Goal: Task Accomplishment & Management: Use online tool/utility

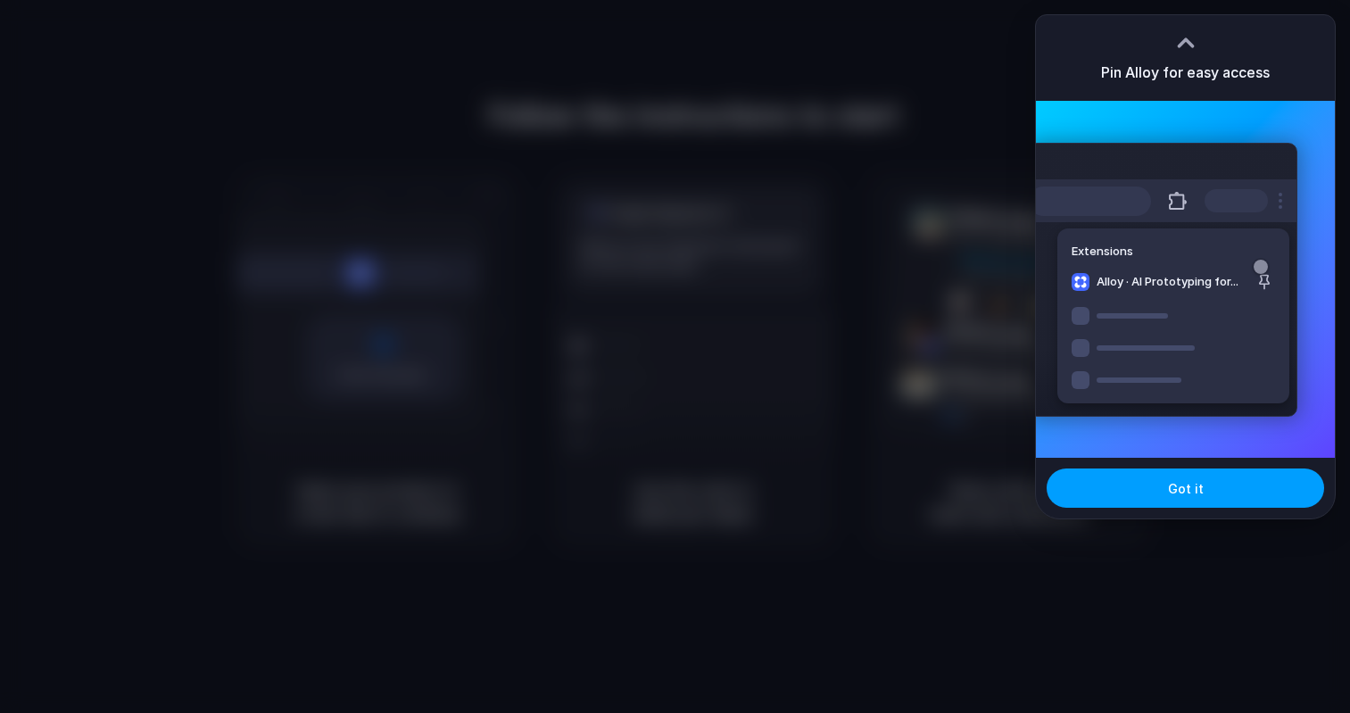
click at [1175, 493] on span "Got it" at bounding box center [1186, 488] width 36 height 19
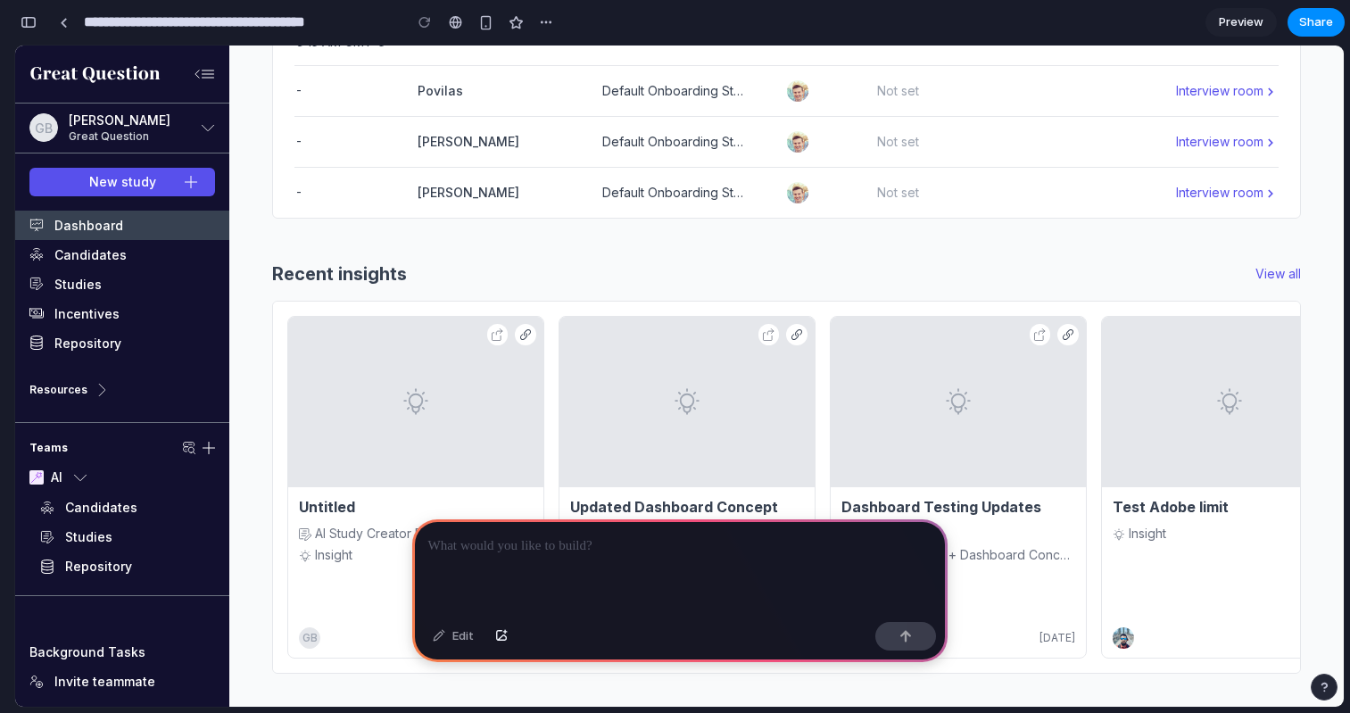
scroll to position [1188, 0]
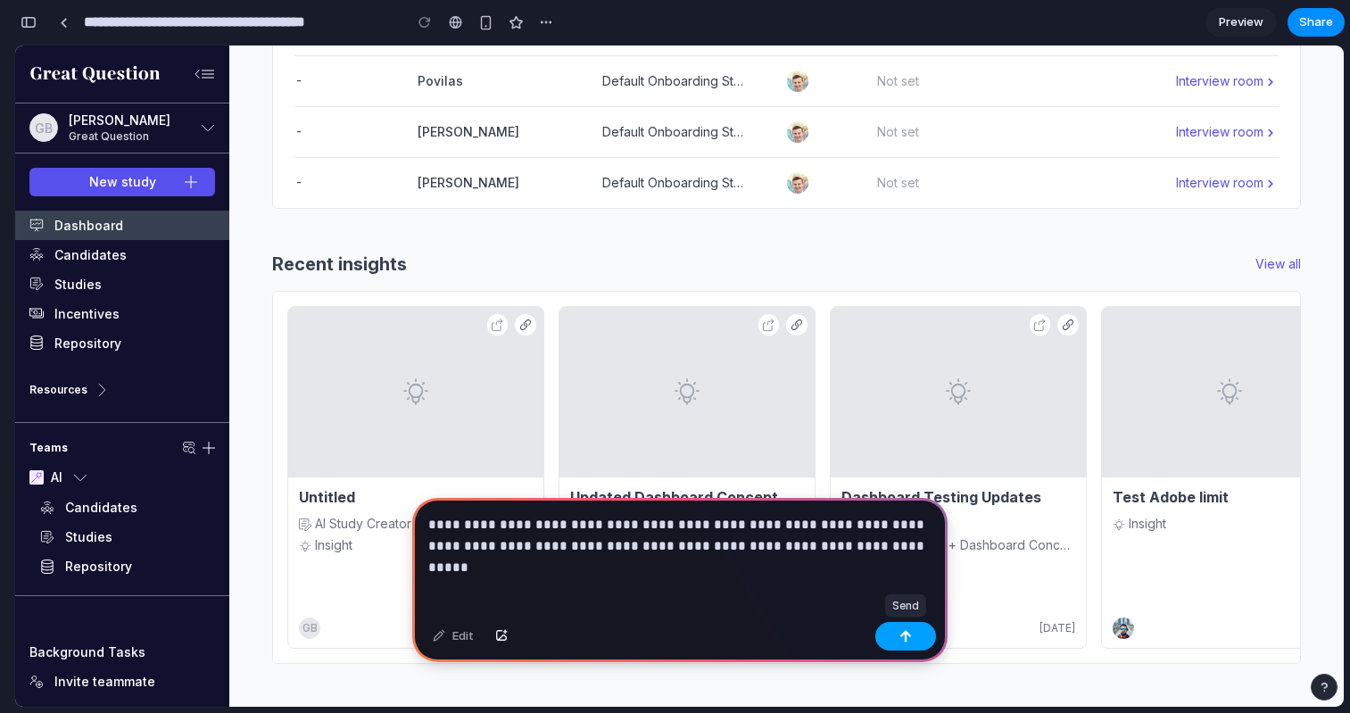
click at [916, 644] on button "button" at bounding box center [905, 636] width 61 height 29
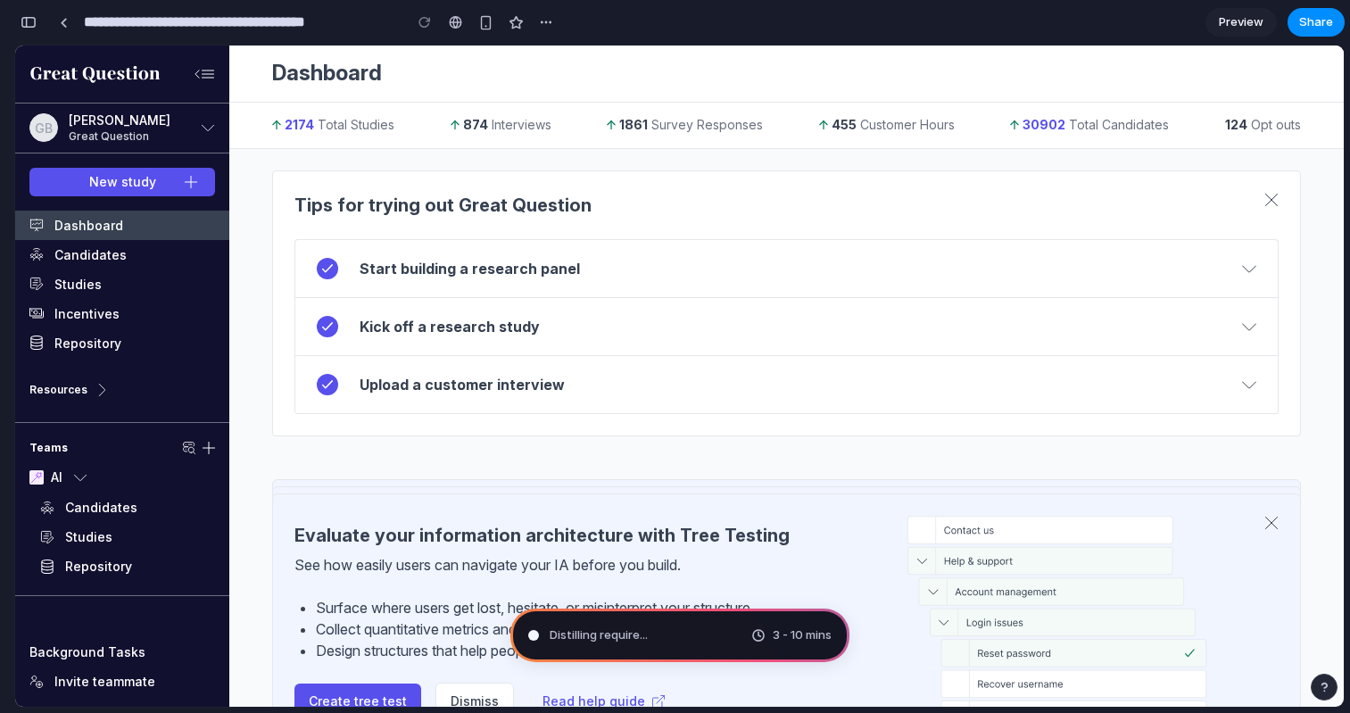
scroll to position [0, 0]
type input "**********"
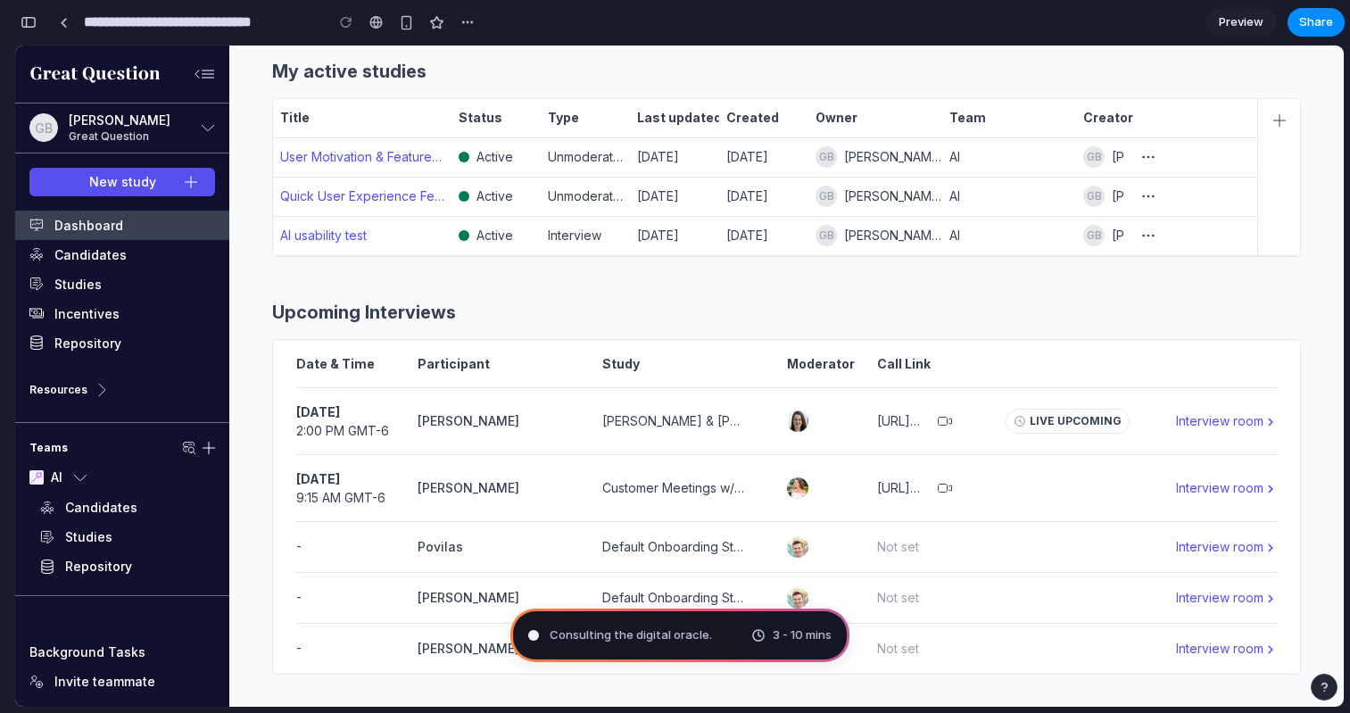
scroll to position [684, 0]
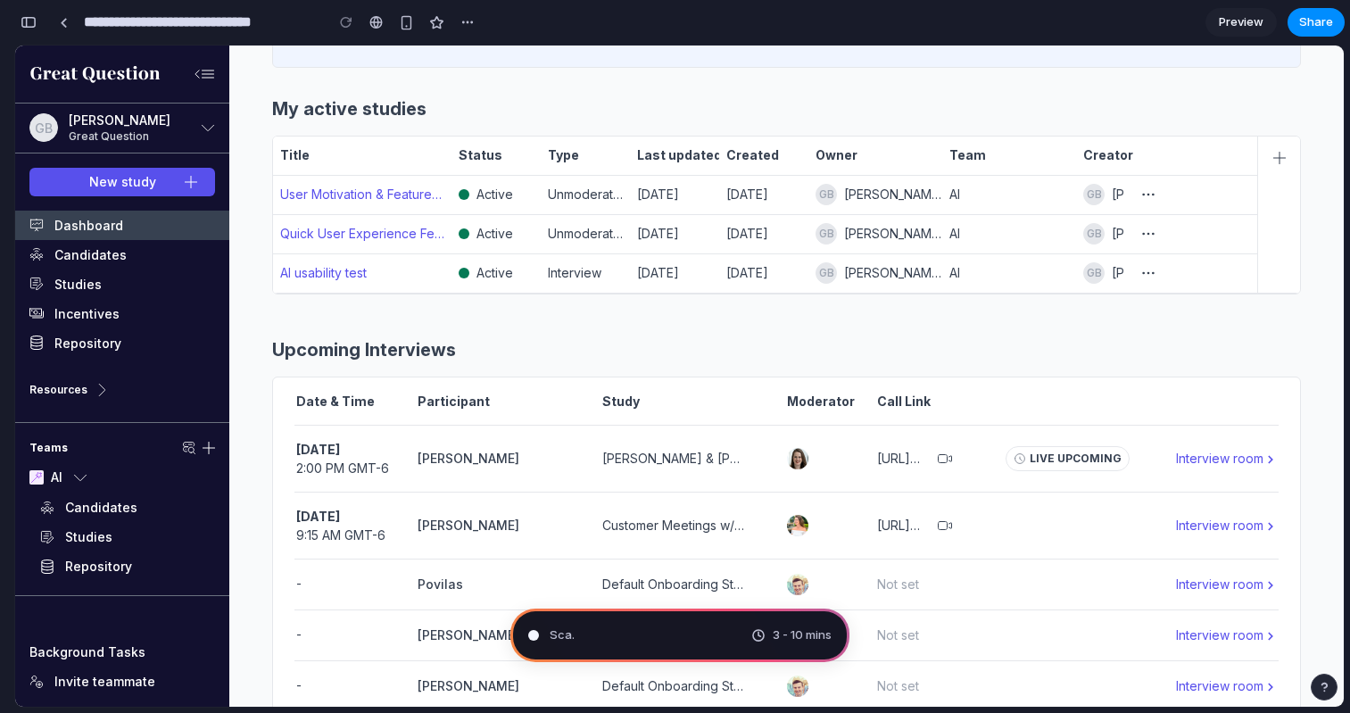
click at [1324, 688] on div "button" at bounding box center [1324, 687] width 12 height 12
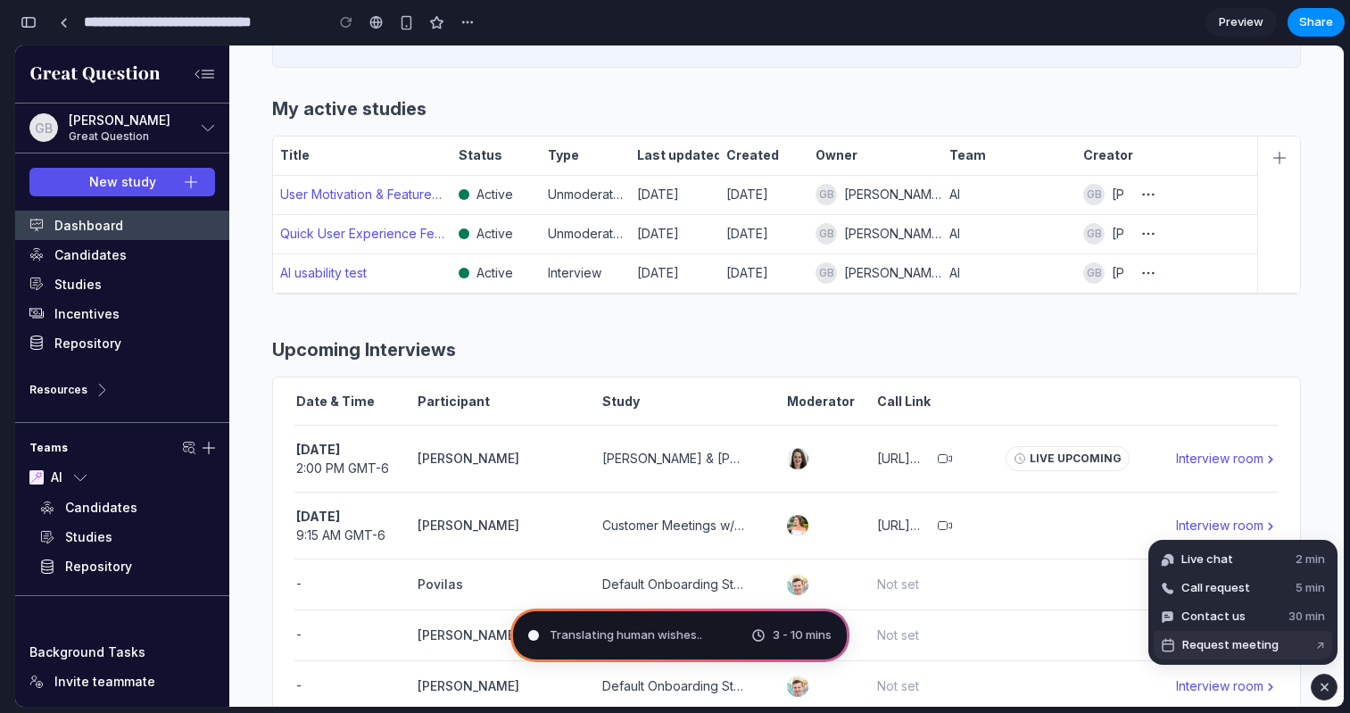
scroll to position [0, 0]
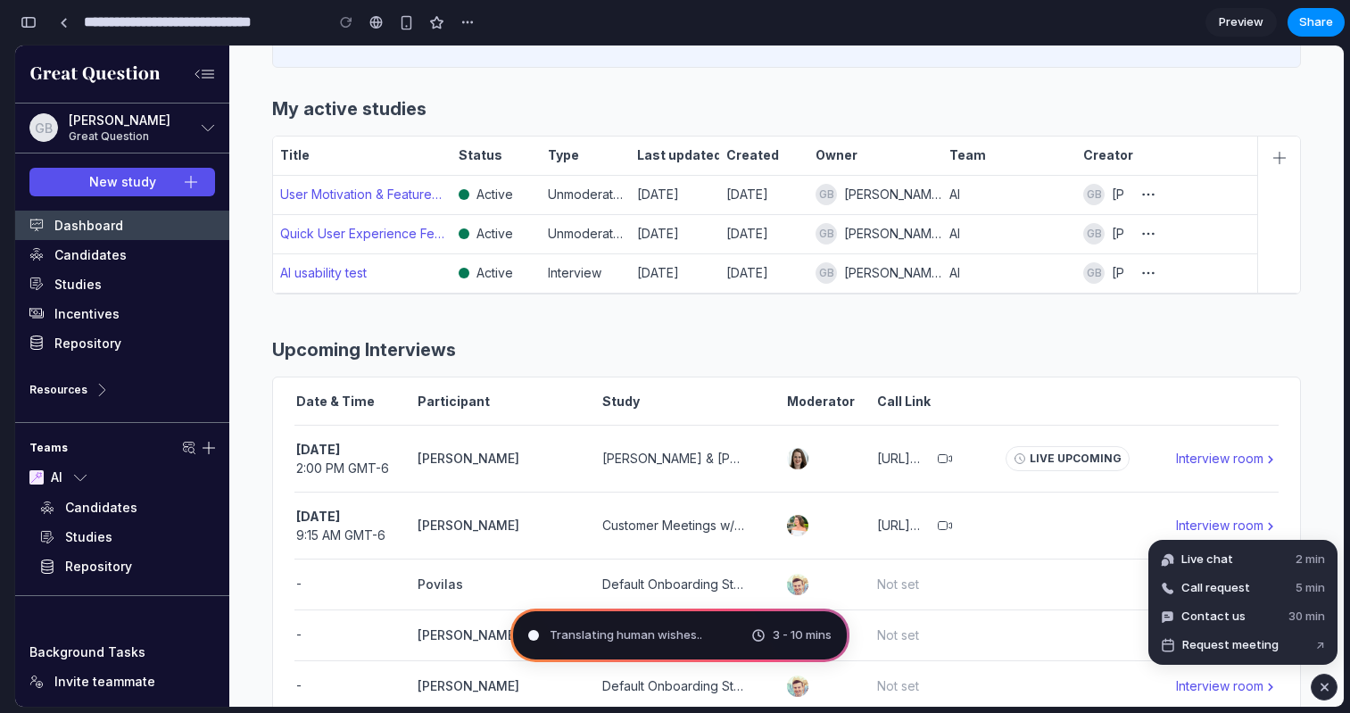
click at [1326, 689] on div "button" at bounding box center [1324, 686] width 15 height 21
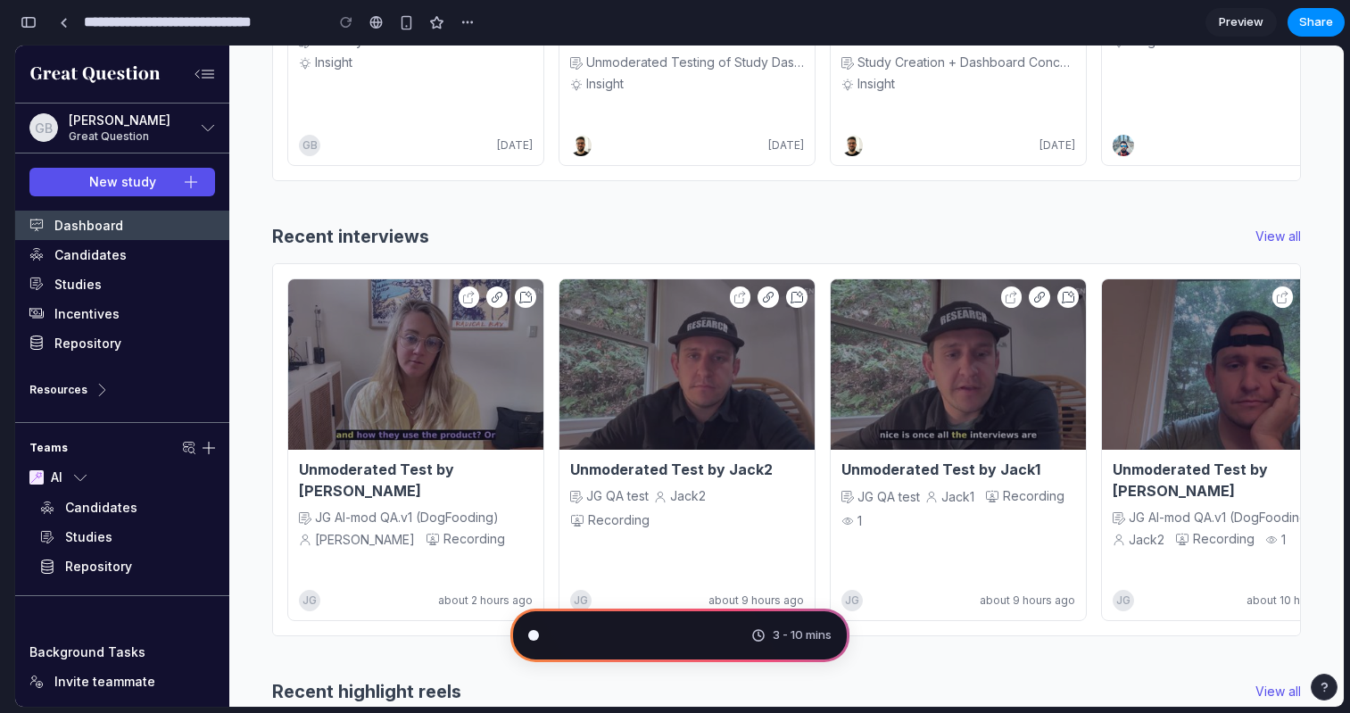
scroll to position [1722, 0]
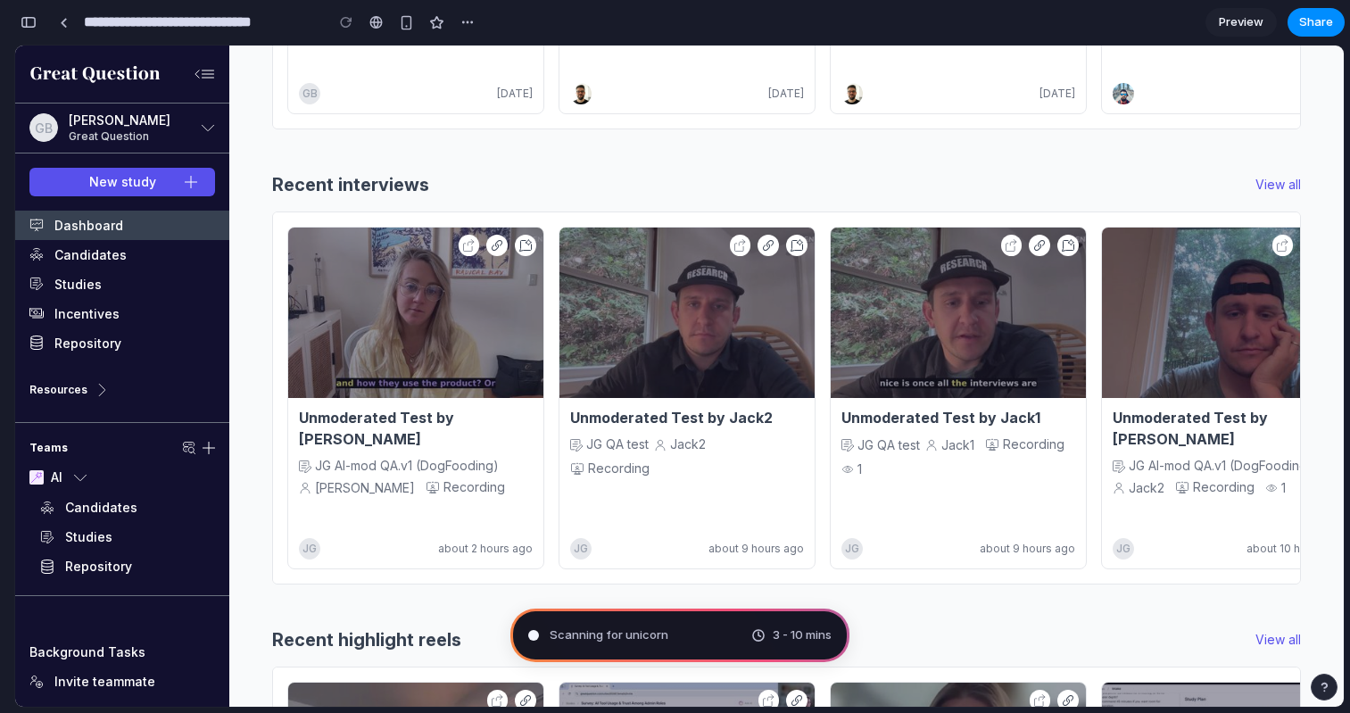
click at [778, 646] on div "Scanning for unicorn 3 - 10 mins" at bounding box center [679, 636] width 339 height 54
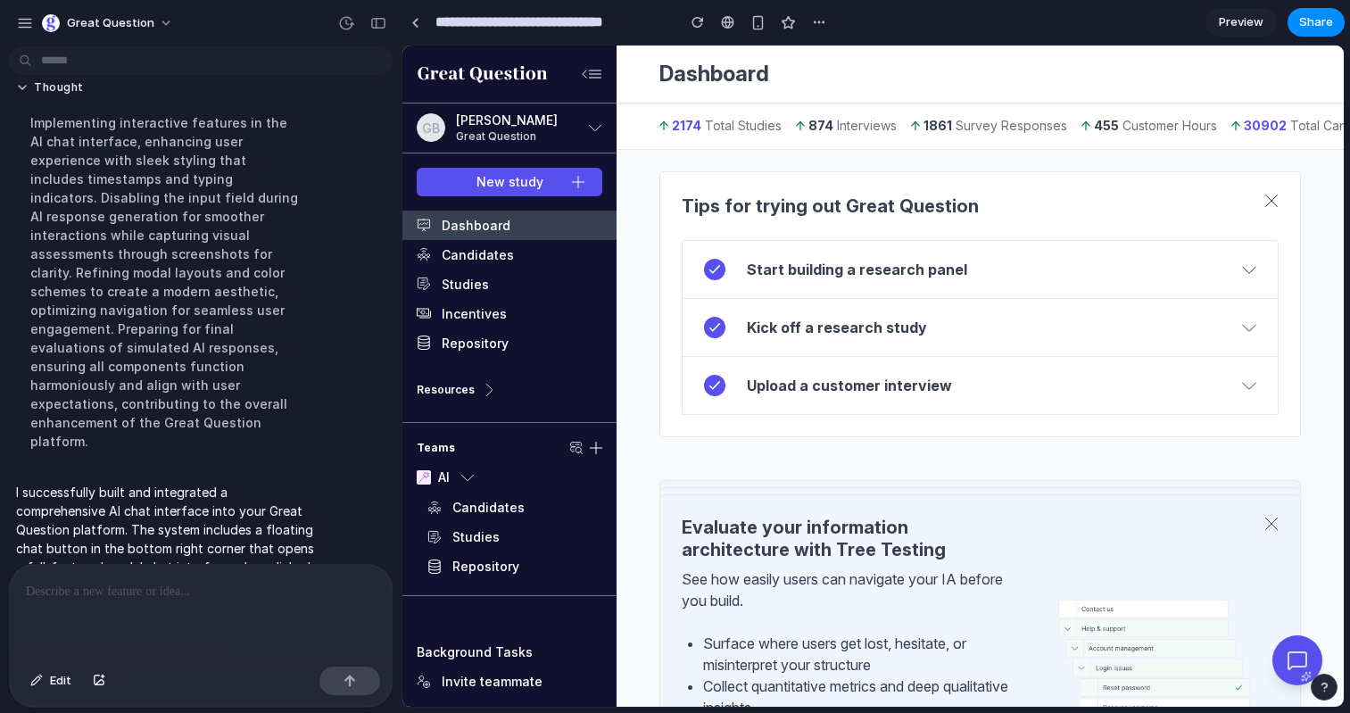
scroll to position [0, 0]
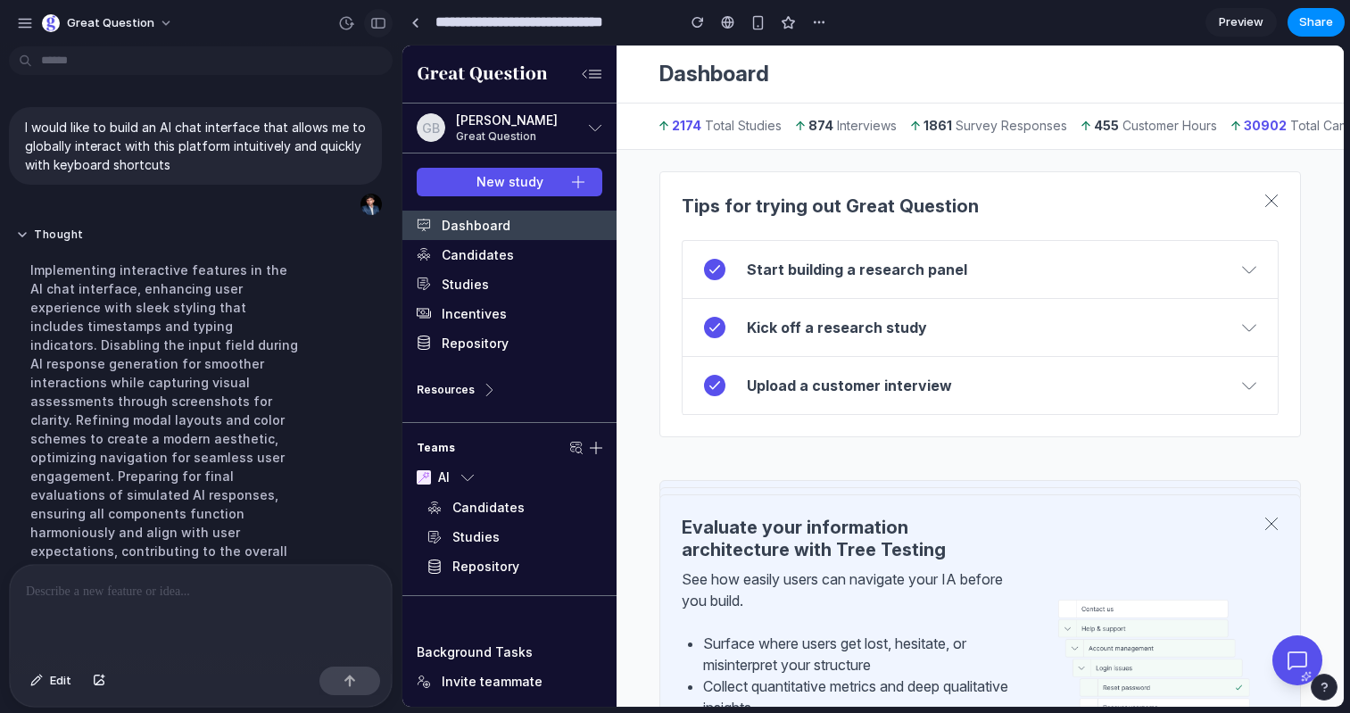
click at [374, 29] on button "button" at bounding box center [378, 23] width 29 height 29
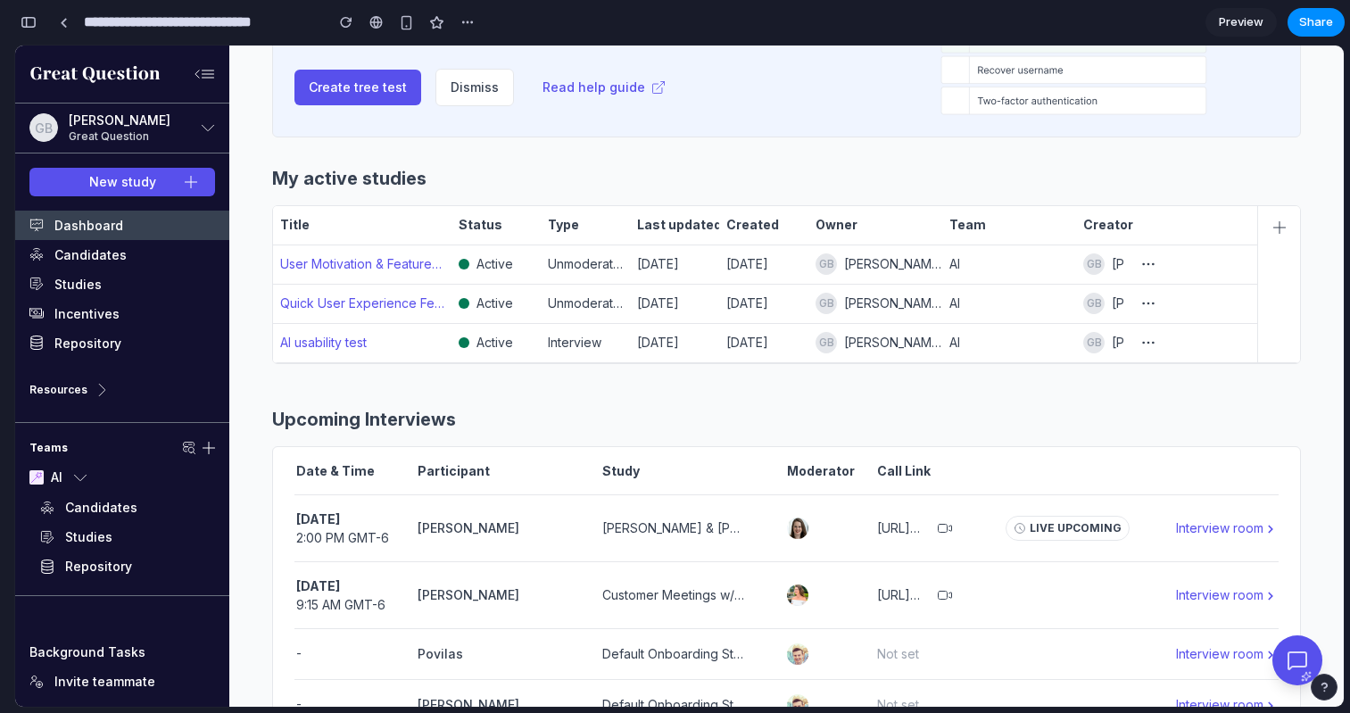
scroll to position [948, 0]
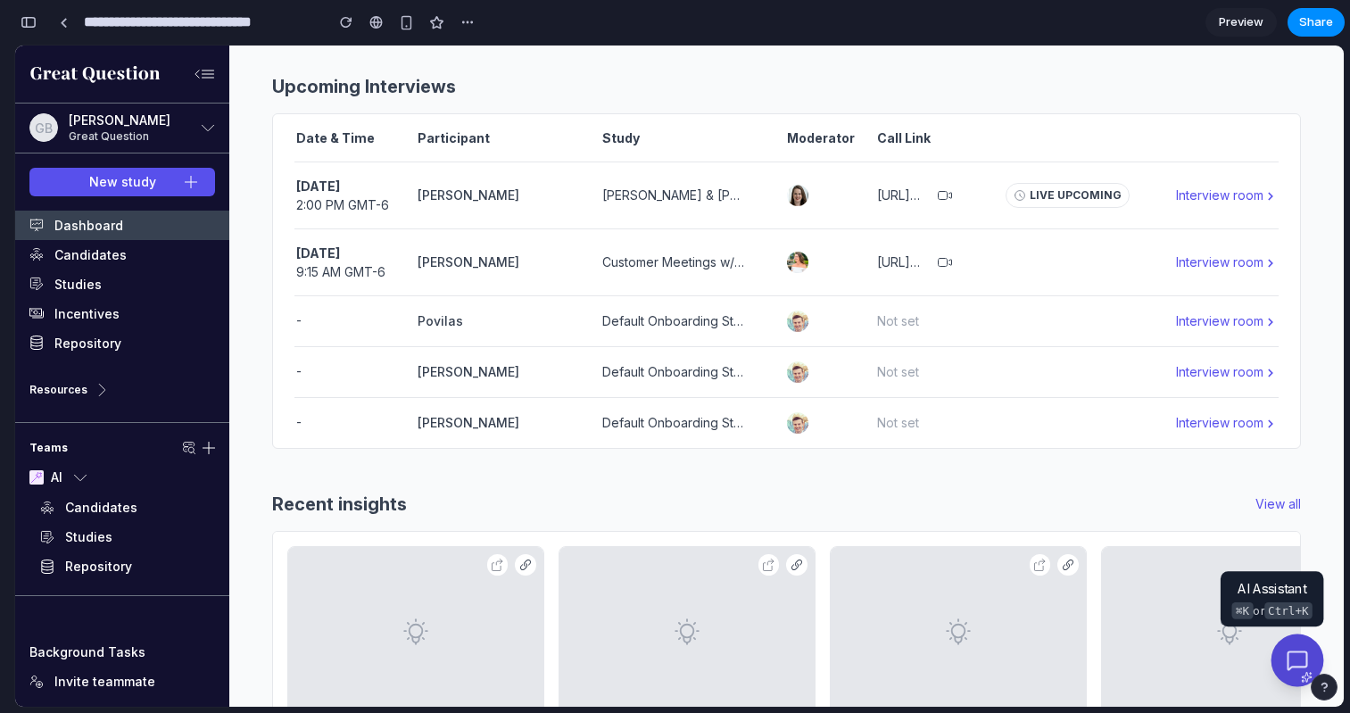
click at [1288, 646] on div at bounding box center [1298, 660] width 53 height 53
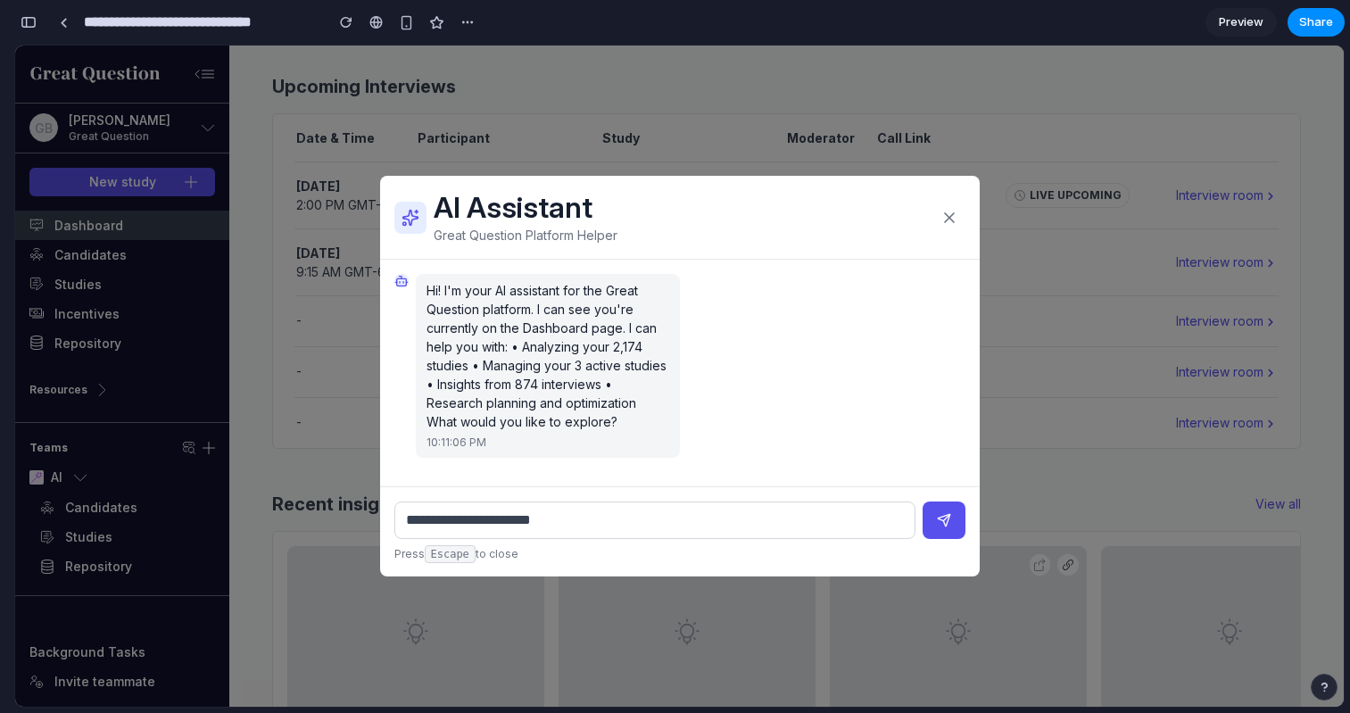
type input "**********"
click at [923, 501] on button "submit" at bounding box center [944, 519] width 43 height 37
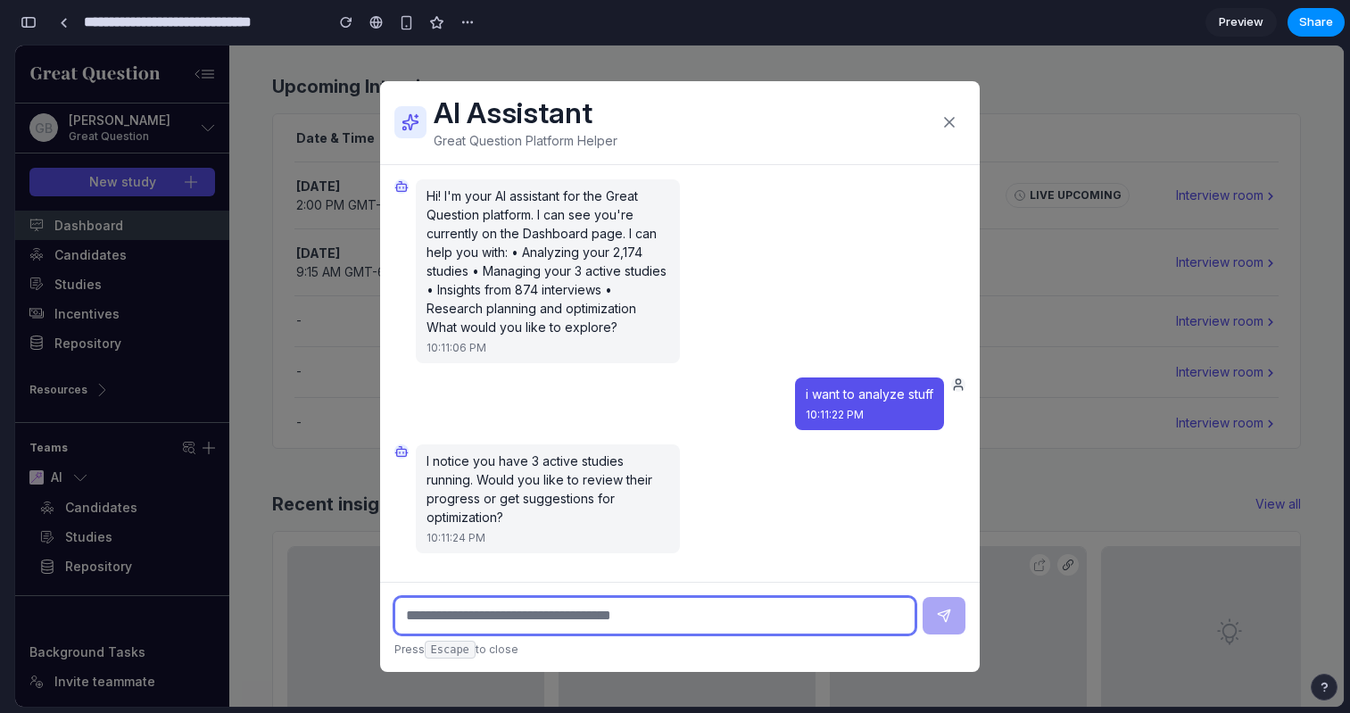
click at [833, 625] on input "text" at bounding box center [654, 615] width 521 height 37
type input "****"
click at [923, 597] on button "submit" at bounding box center [944, 615] width 43 height 37
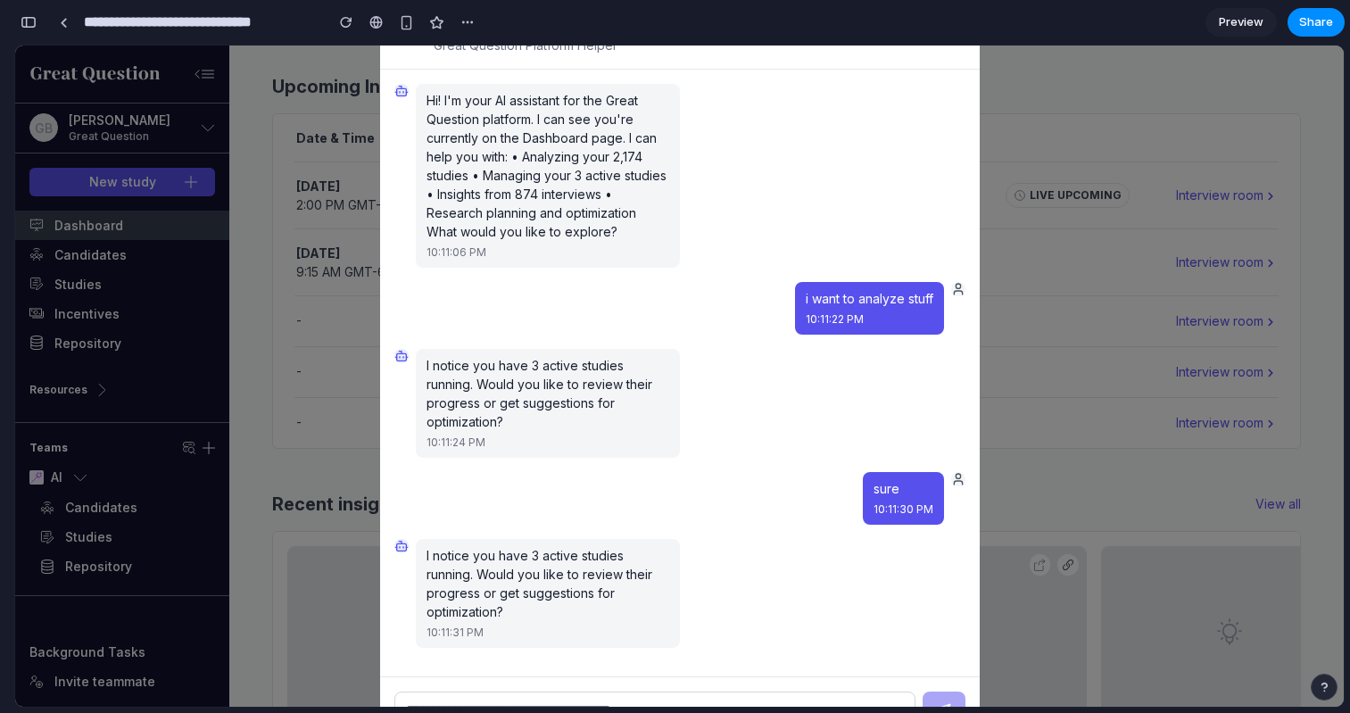
click at [1132, 431] on div "AI Assistant Great Question Platform Helper Hi! I'm your AI assistant for the G…" at bounding box center [679, 376] width 1329 height 661
click at [1088, 395] on div "AI Assistant Great Question Platform Helper Hi! I'm your AI assistant for the G…" at bounding box center [679, 376] width 1329 height 661
click at [1048, 302] on div "AI Assistant Great Question Platform Helper Hi! I'm your AI assistant for the G…" at bounding box center [679, 376] width 1329 height 661
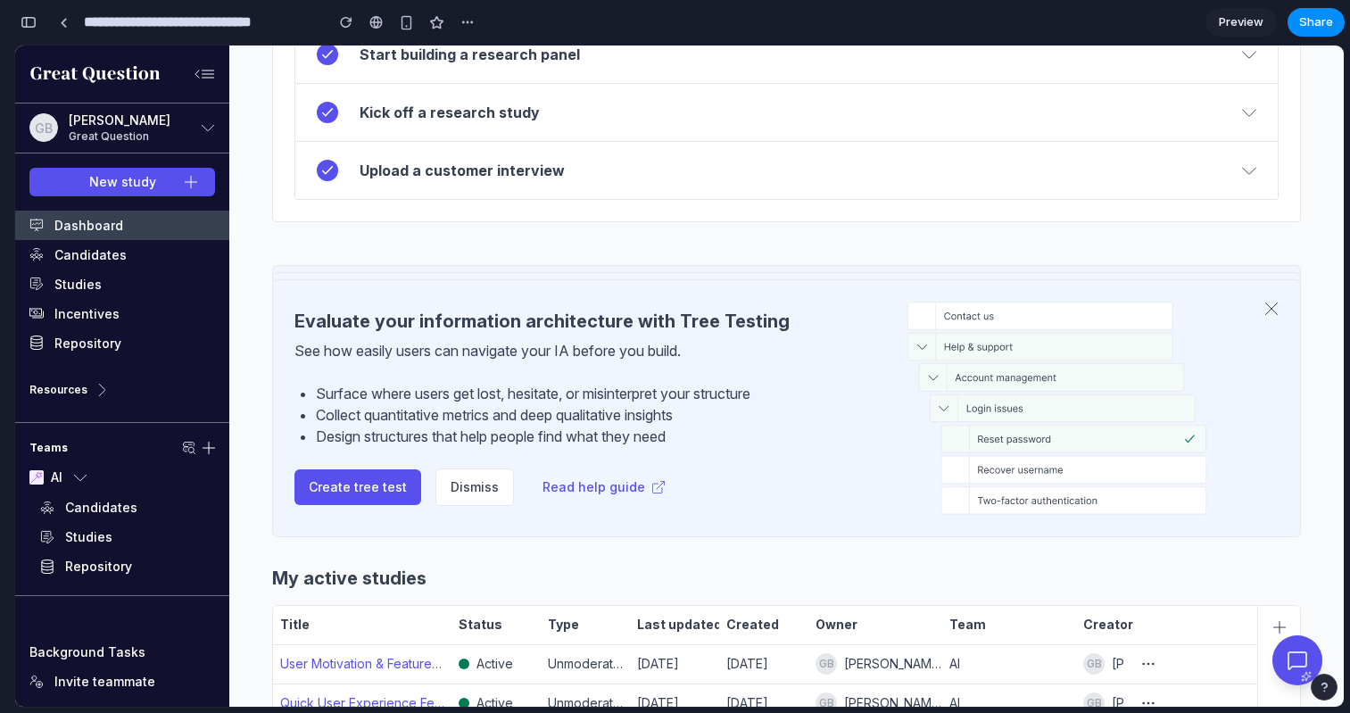
scroll to position [0, 0]
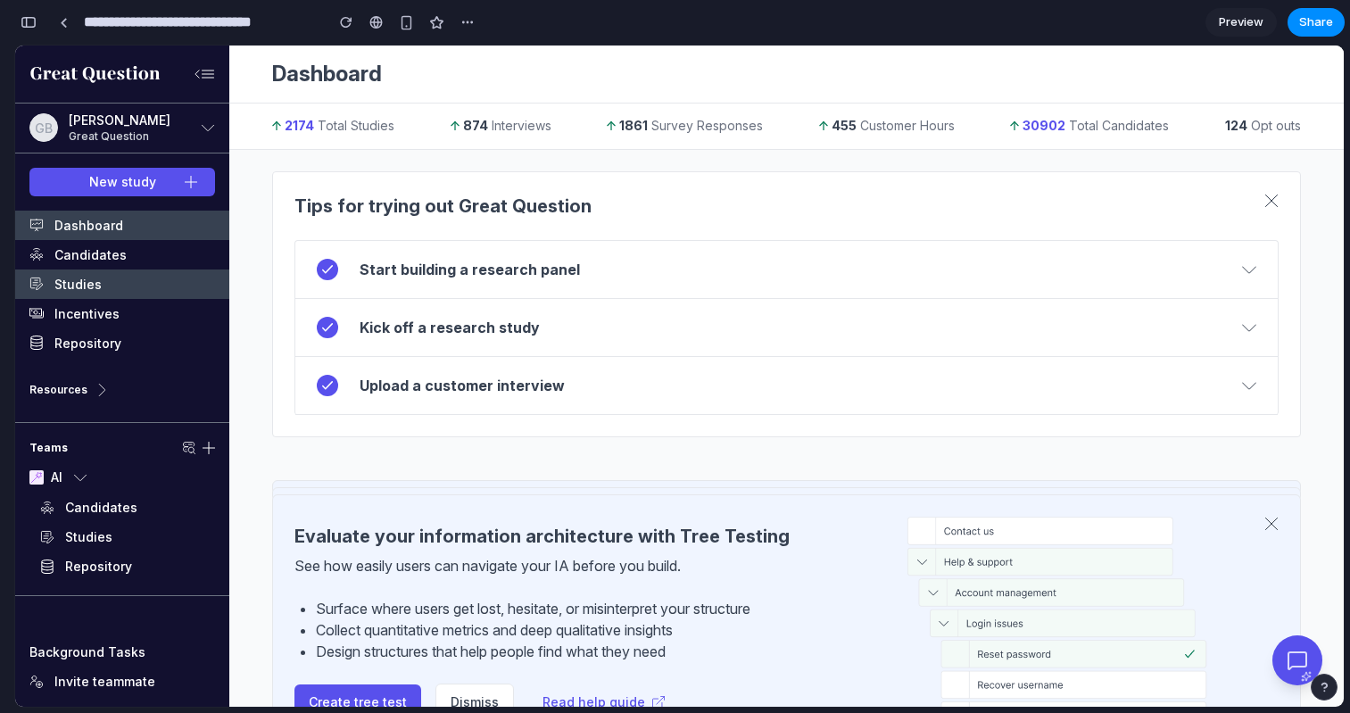
click at [101, 291] on link "Studies" at bounding box center [122, 283] width 214 height 29
click at [85, 284] on link "Studies" at bounding box center [122, 283] width 214 height 29
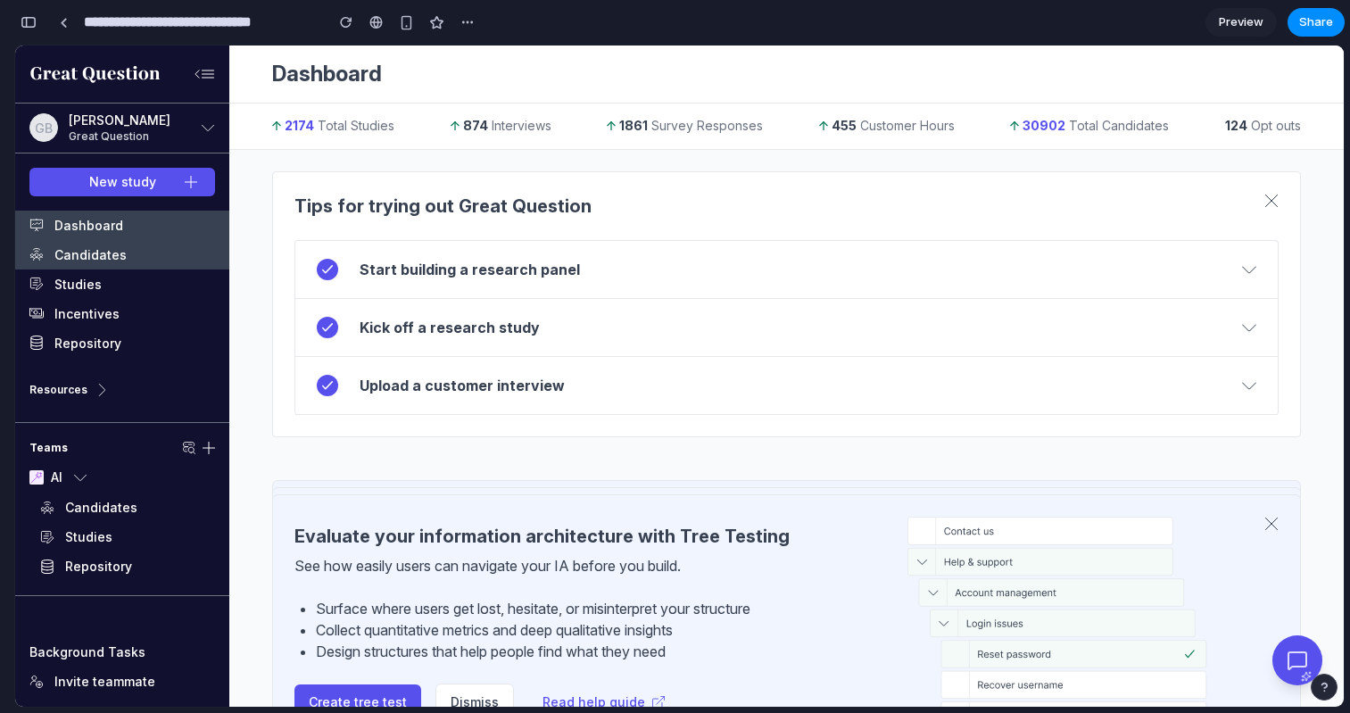
click at [95, 243] on link "Candidates" at bounding box center [122, 254] width 214 height 29
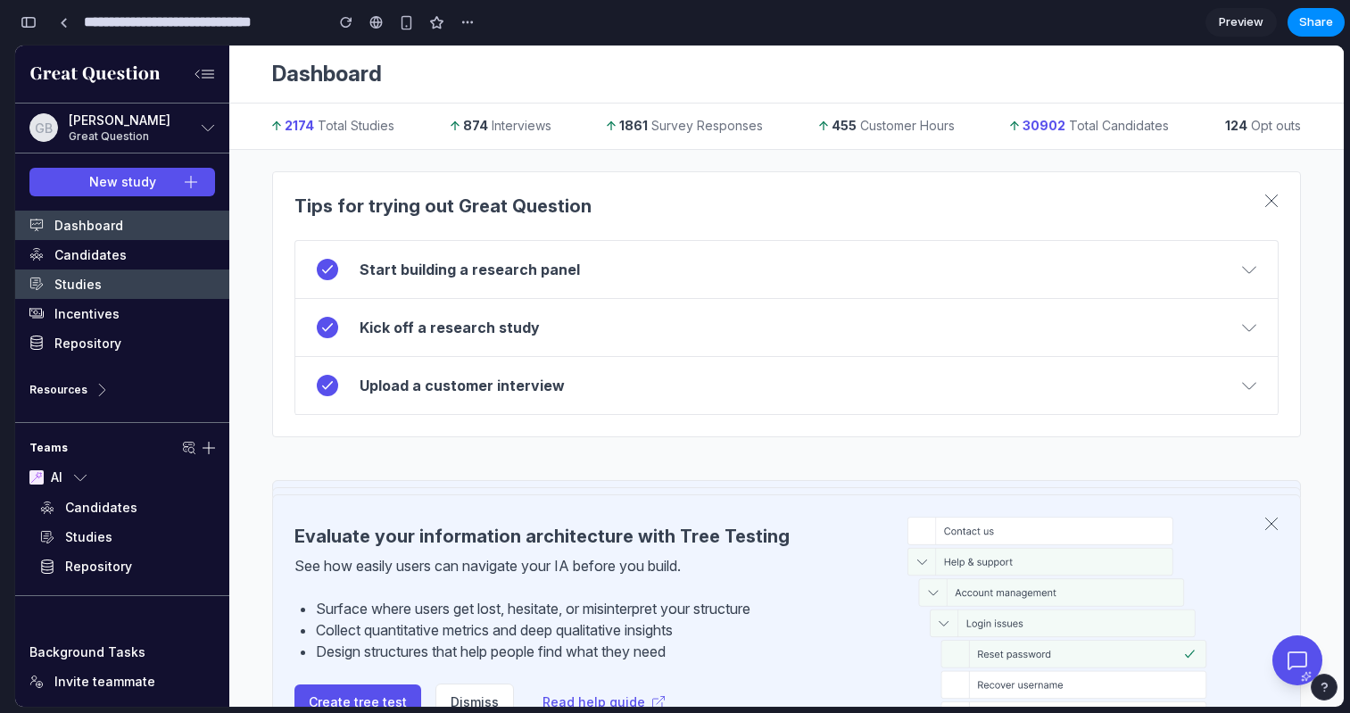
click at [97, 279] on link "Studies" at bounding box center [122, 283] width 214 height 29
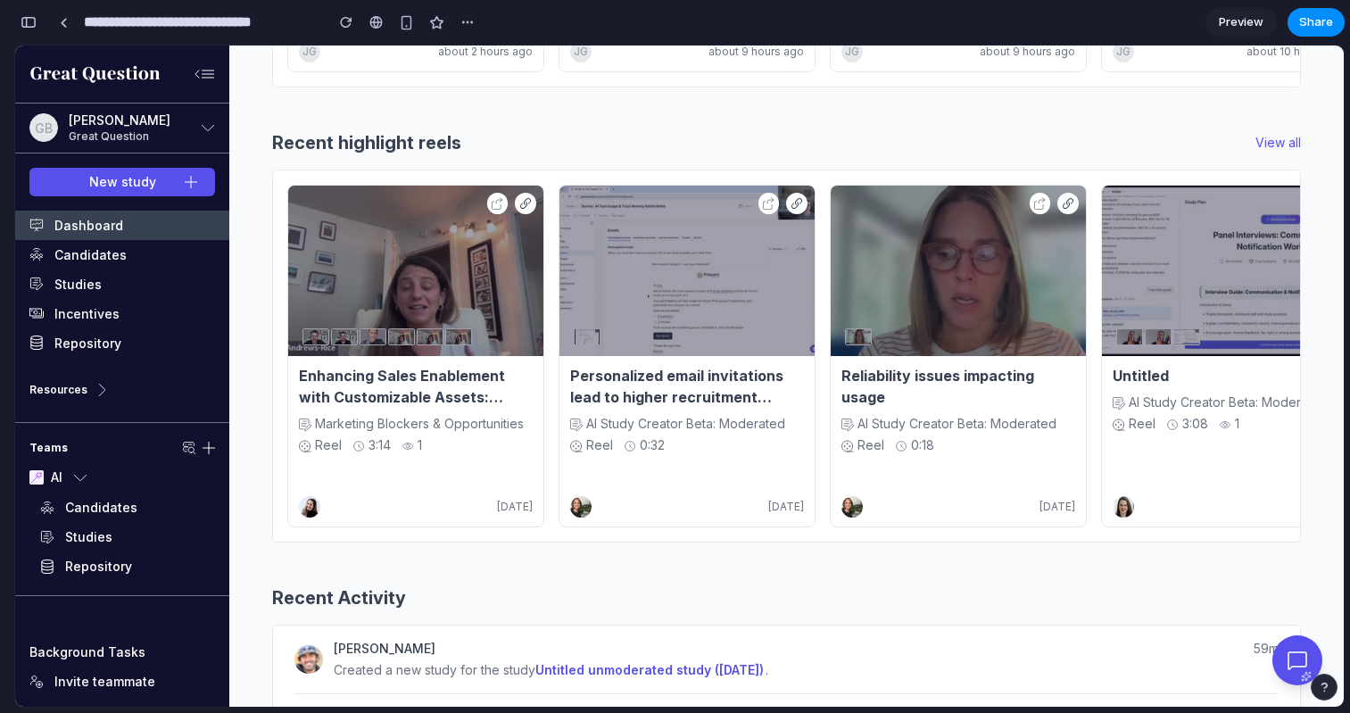
scroll to position [2485, 0]
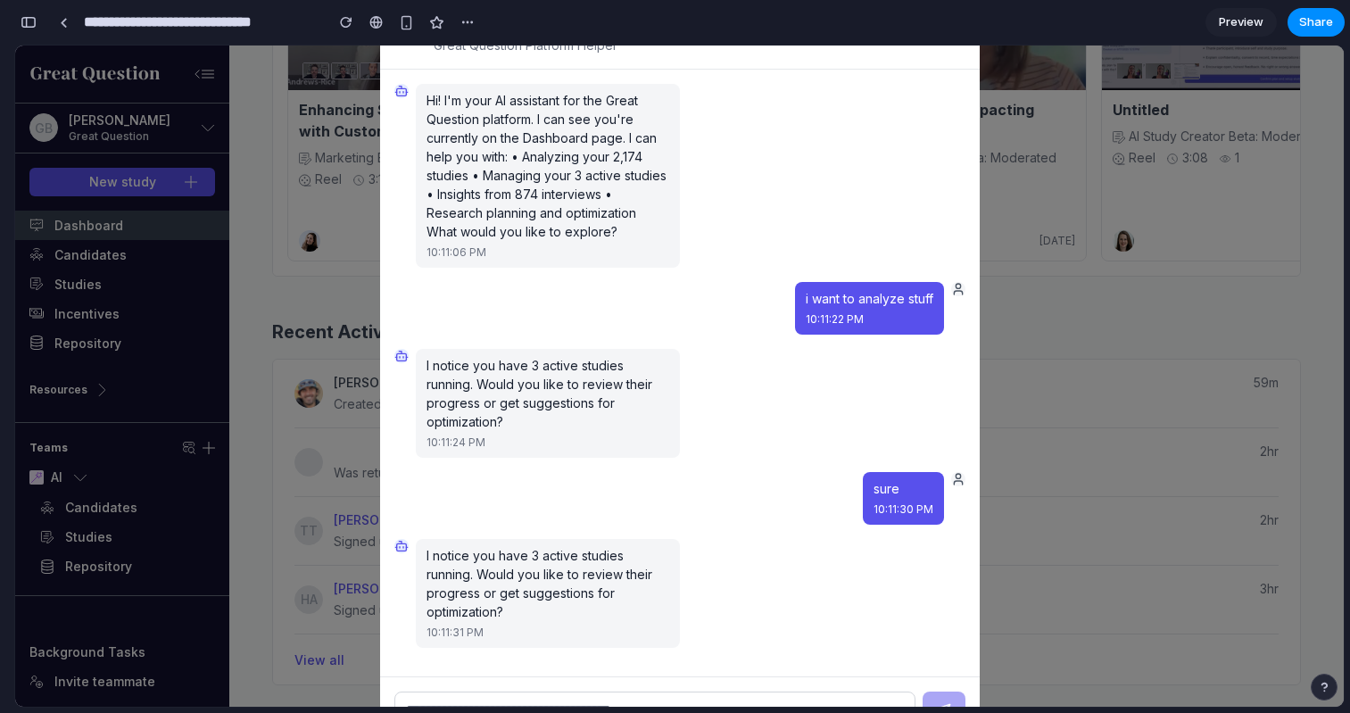
click at [1075, 581] on div "AI Assistant Great Question Platform Helper Hi! I'm your AI assistant for the G…" at bounding box center [679, 376] width 1329 height 661
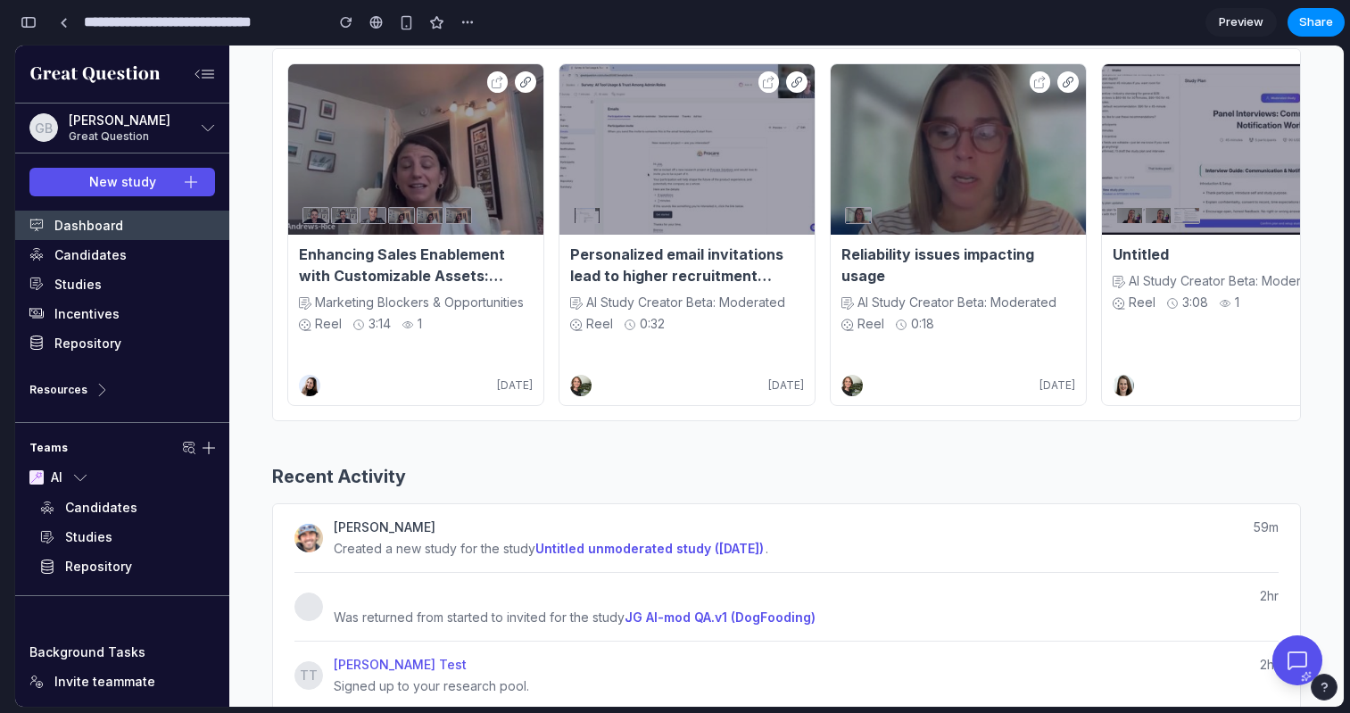
scroll to position [2342, 0]
